Goal: Find contact information: Find contact information

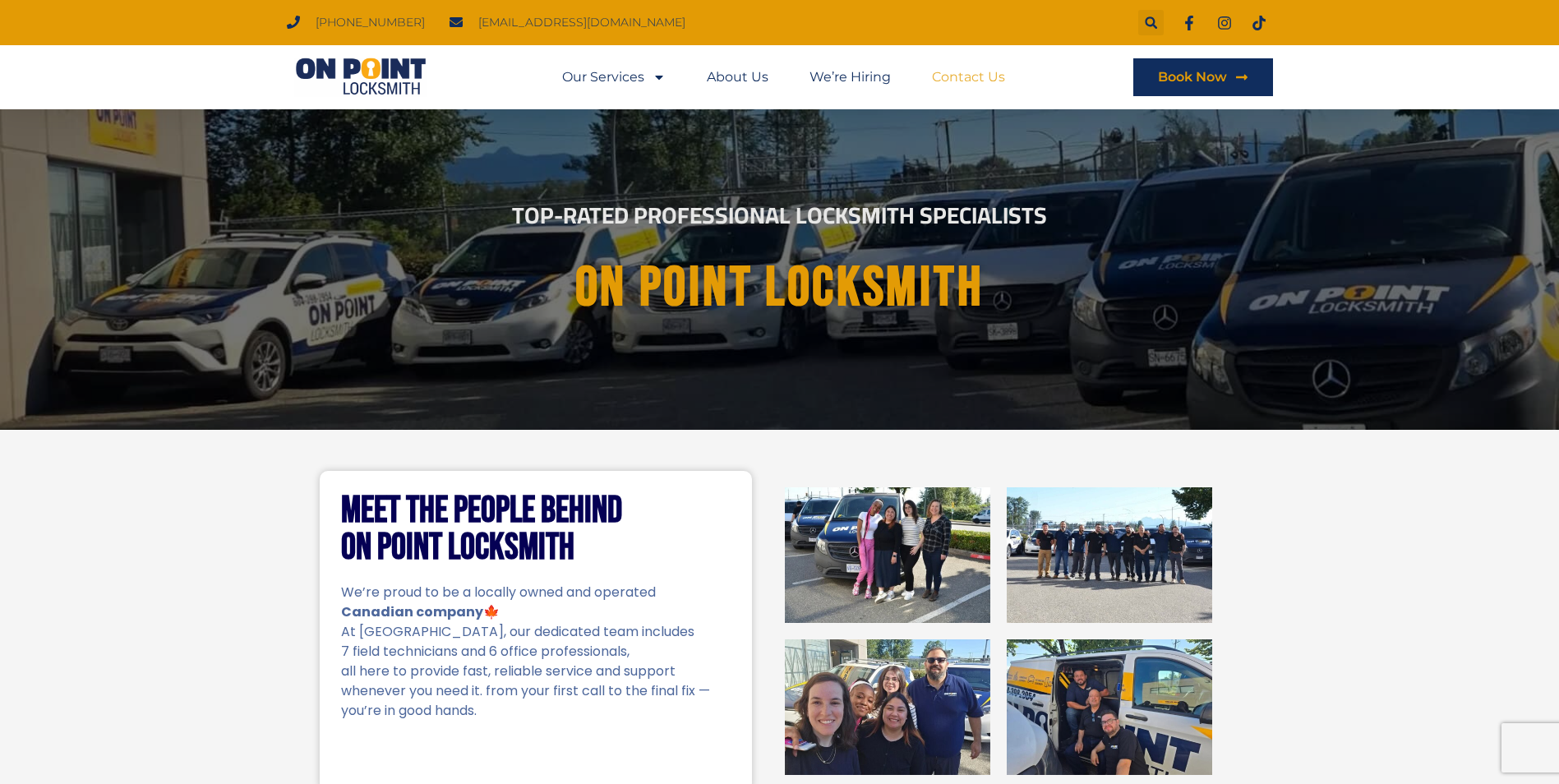
click at [961, 71] on link "Contact Us" at bounding box center [969, 77] width 74 height 38
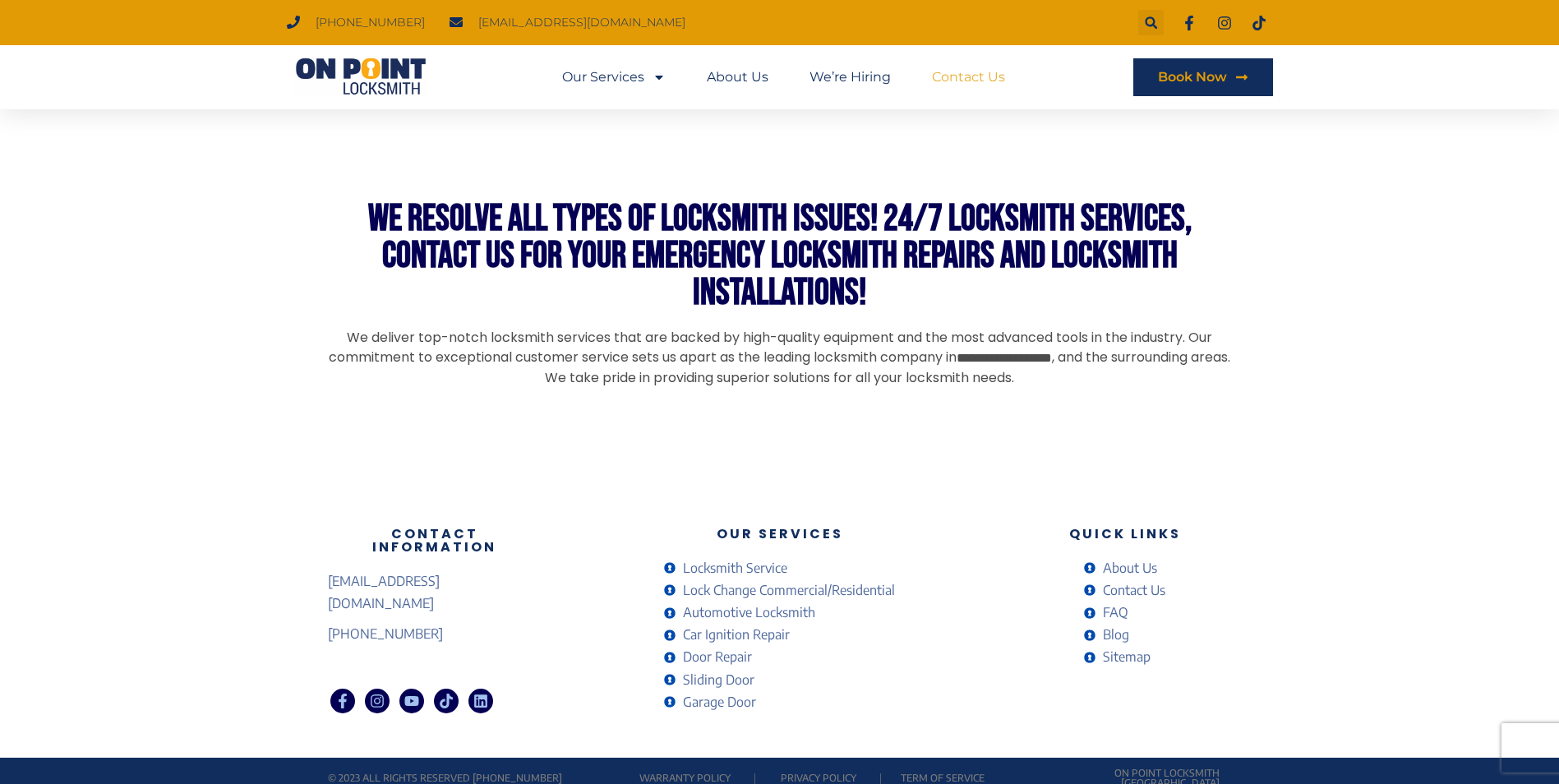
scroll to position [1241, 0]
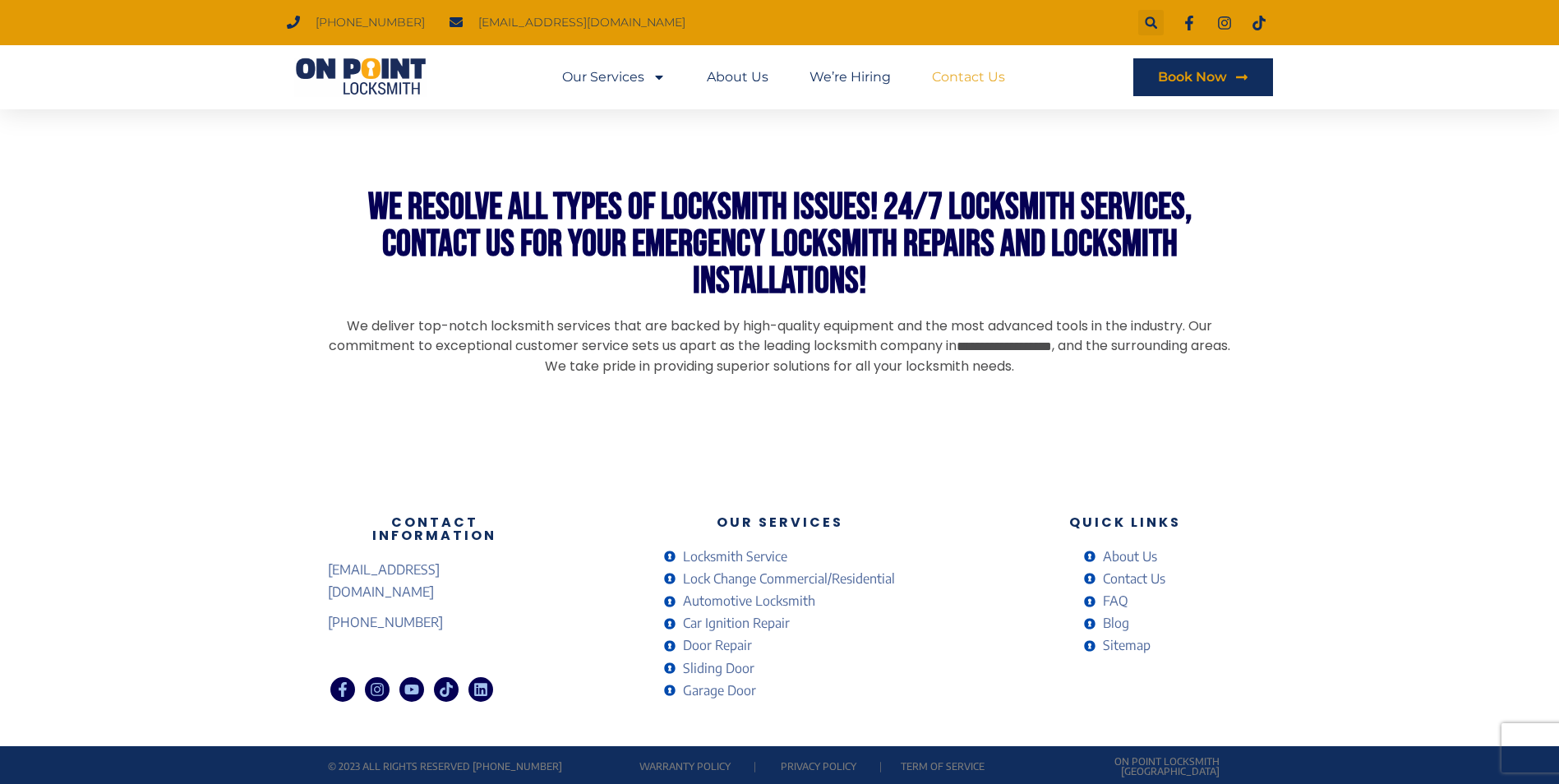
click at [804, 598] on span "Automotive Locksmith" at bounding box center [747, 601] width 137 height 22
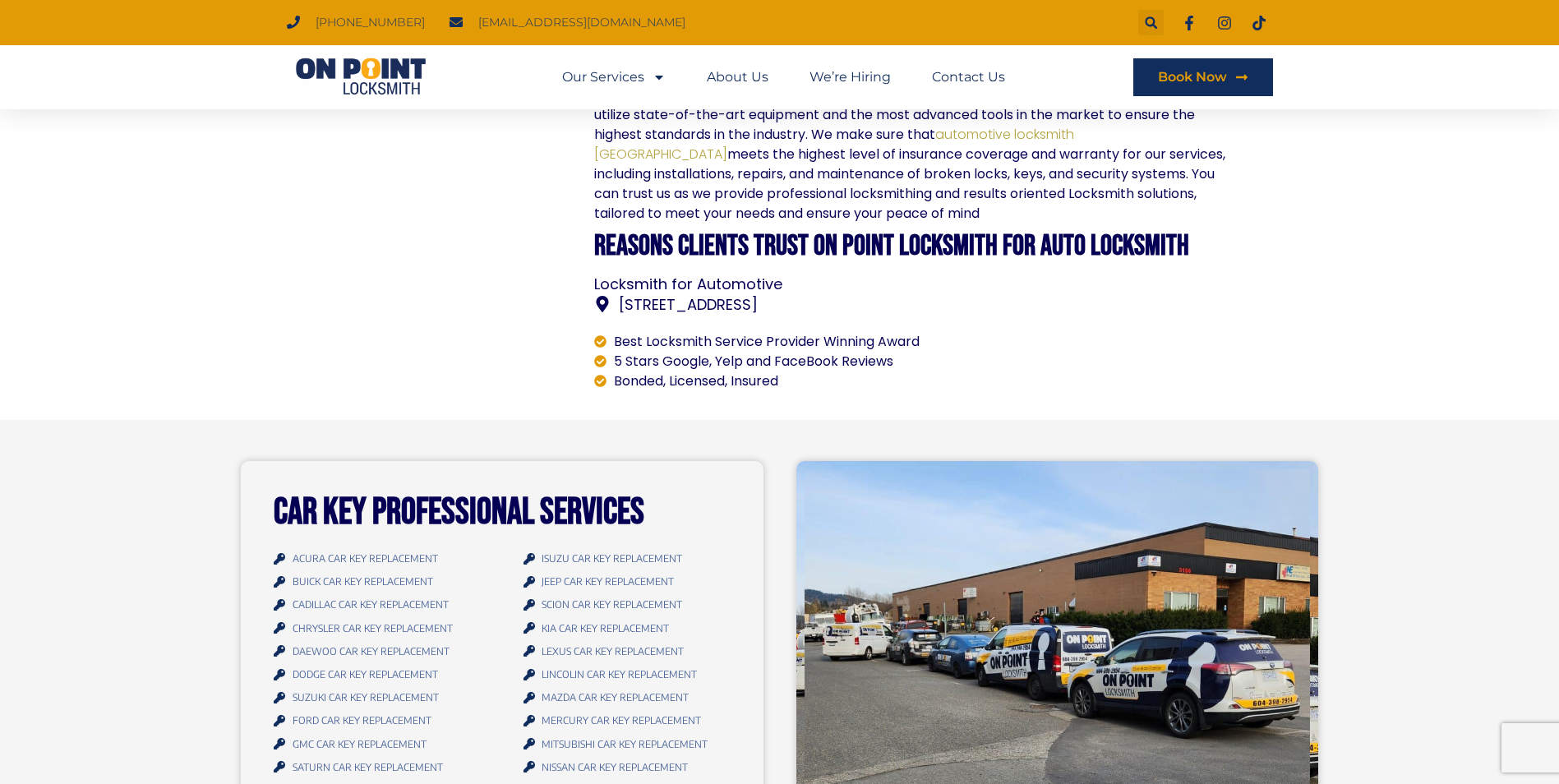
scroll to position [1397, 0]
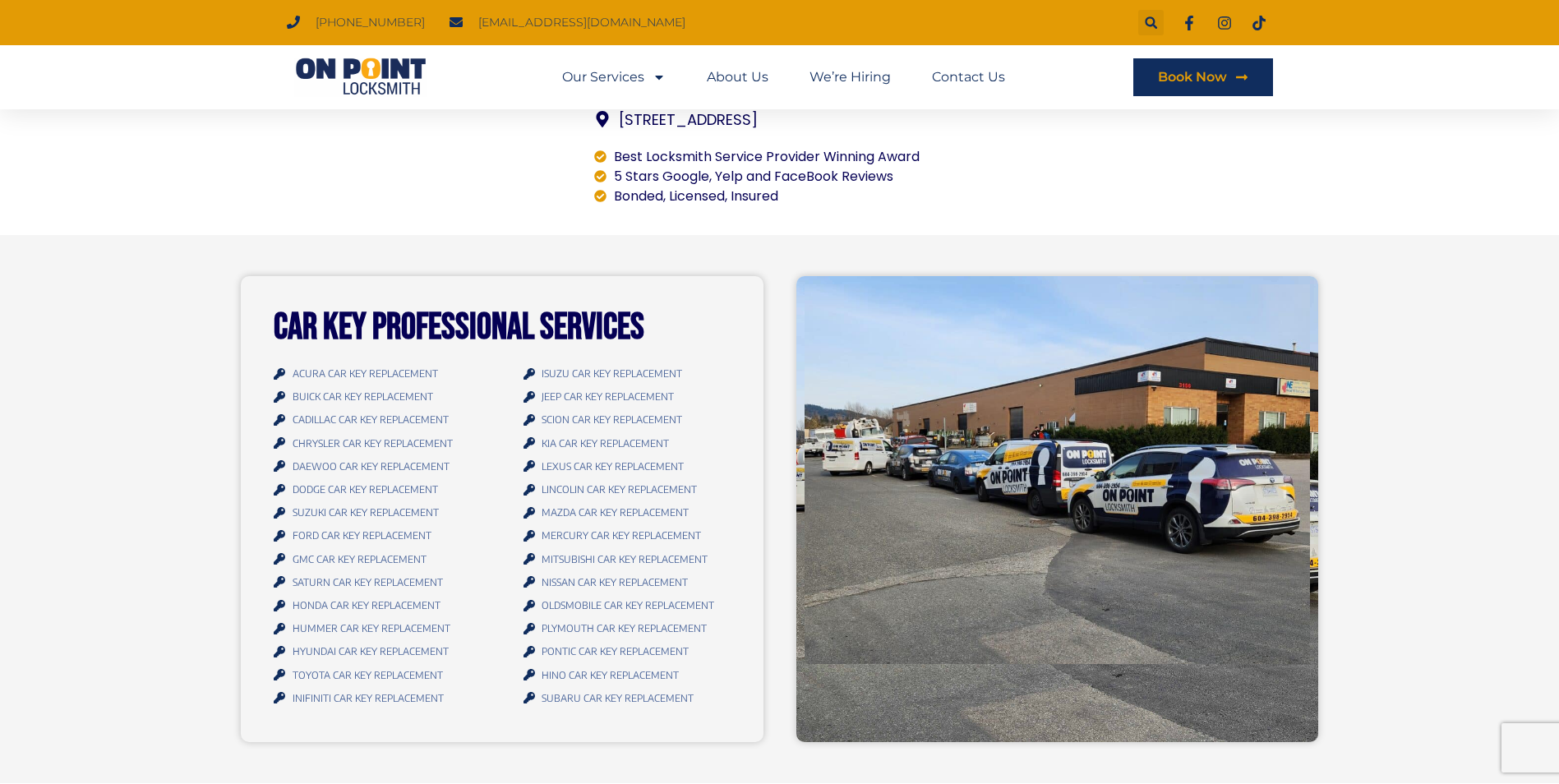
click at [376, 664] on span "TOYOTA CAR KEY REPLACEMENT​" at bounding box center [366, 674] width 155 height 22
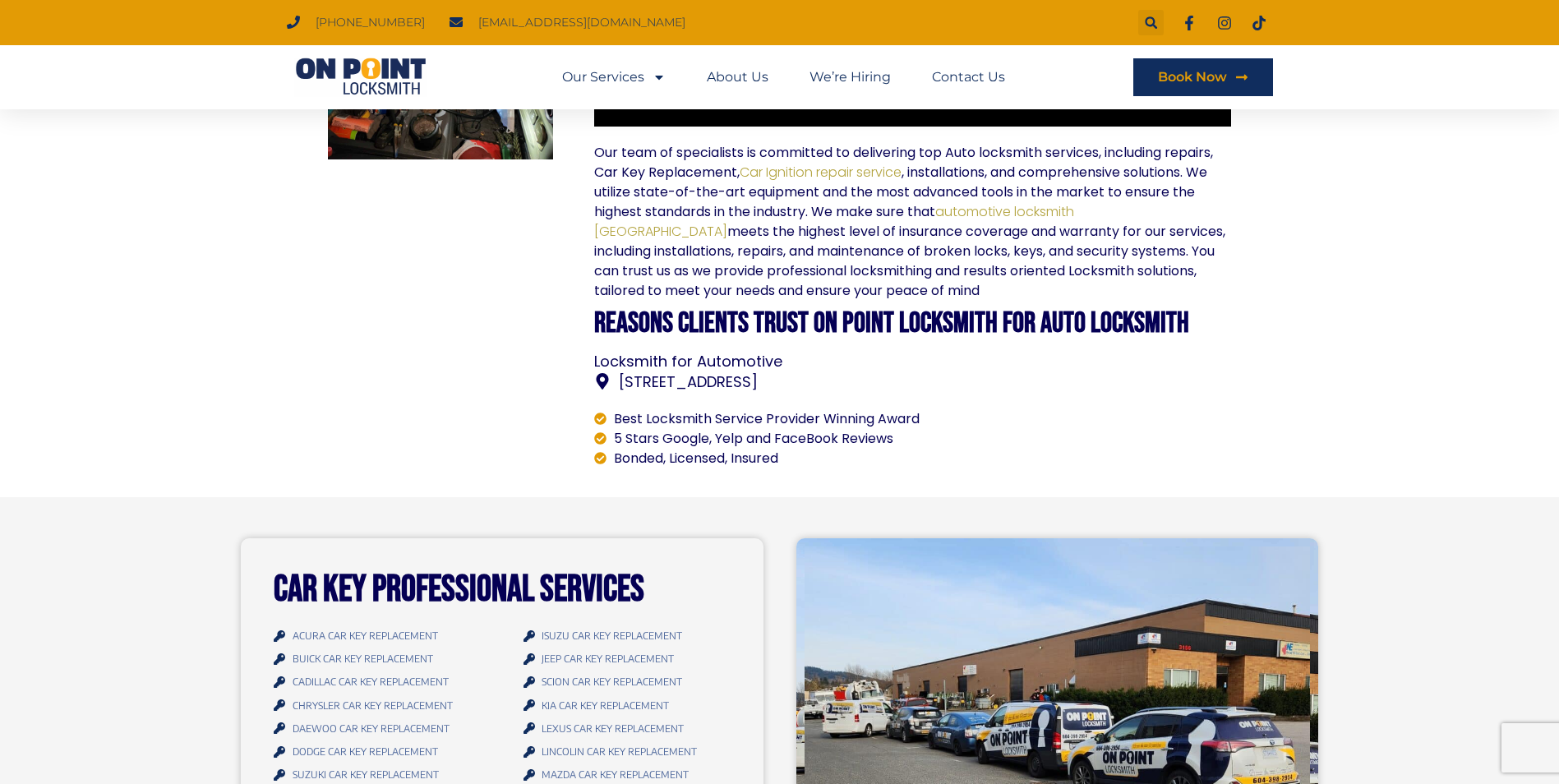
scroll to position [739, 0]
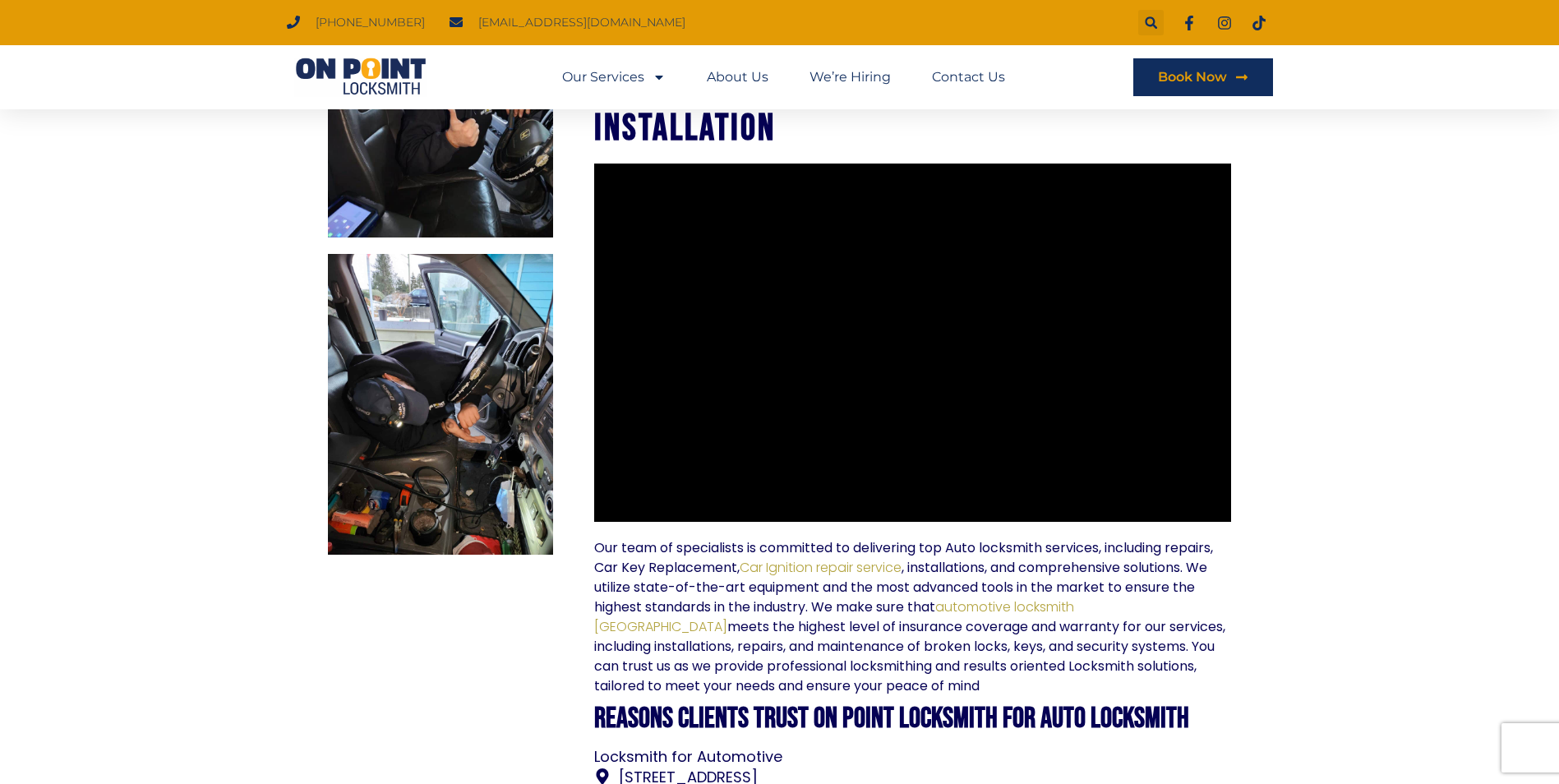
drag, startPoint x: 452, startPoint y: 23, endPoint x: 629, endPoint y: 21, distance: 177.0
click at [629, 21] on ul "(778) 383-7246 onpointlocksmith@gmail.com" at bounding box center [485, 22] width 423 height 22
drag, startPoint x: 629, startPoint y: 21, endPoint x: 575, endPoint y: 25, distance: 54.1
